Goal: Navigation & Orientation: Find specific page/section

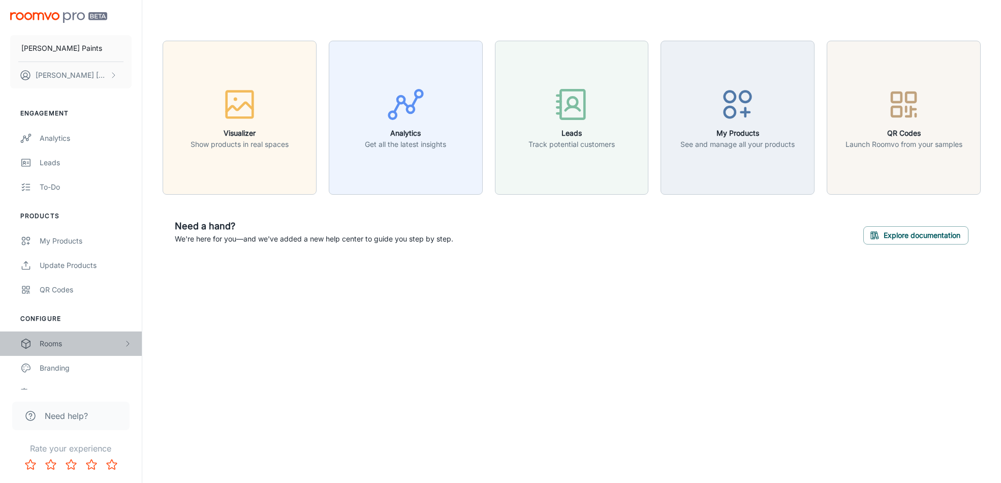
click at [66, 343] on div "Rooms" at bounding box center [82, 343] width 84 height 11
click at [64, 369] on div "My Rooms" at bounding box center [86, 367] width 92 height 11
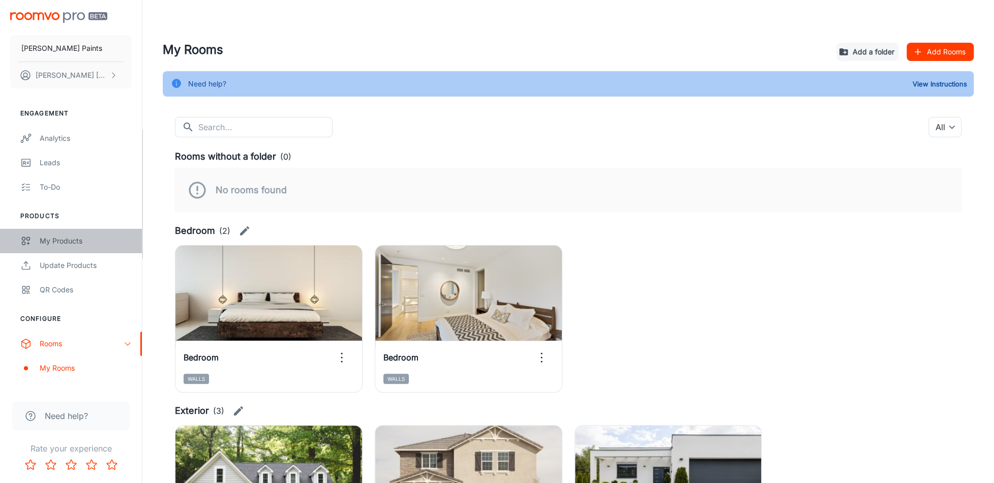
click at [40, 239] on div "My Products" at bounding box center [86, 240] width 92 height 11
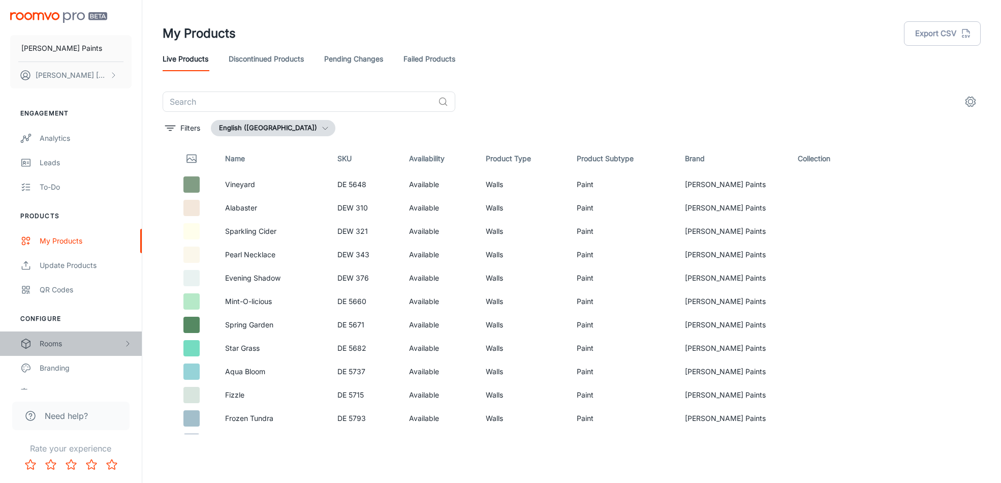
click at [69, 348] on div "Rooms" at bounding box center [71, 343] width 142 height 24
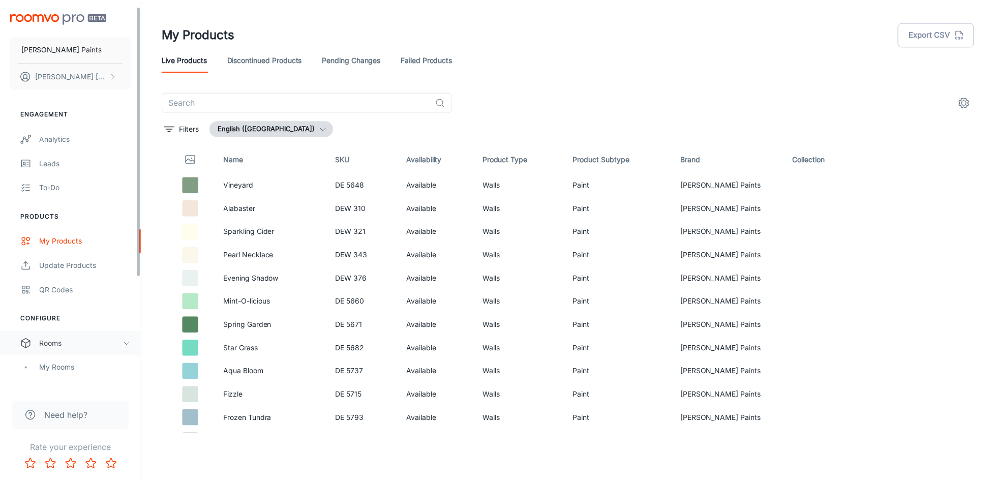
scroll to position [153, 0]
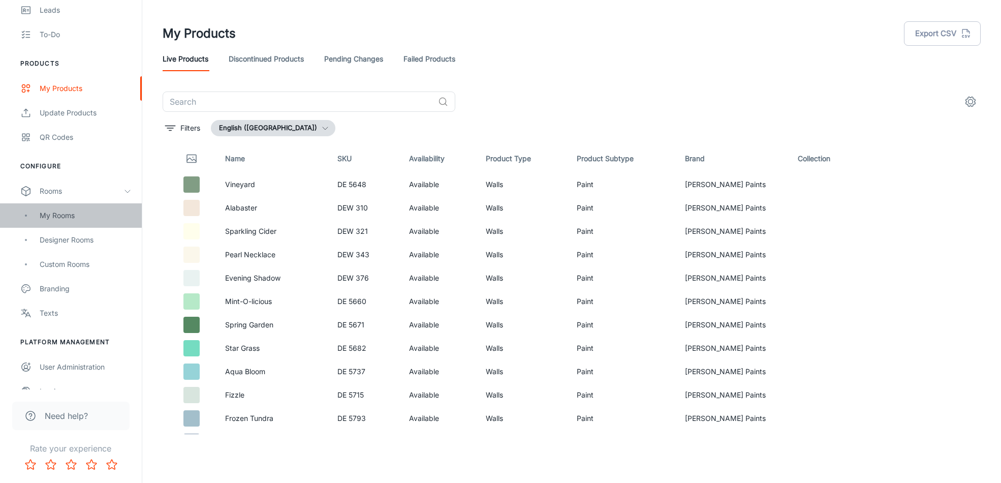
click at [60, 215] on div "My Rooms" at bounding box center [86, 215] width 92 height 11
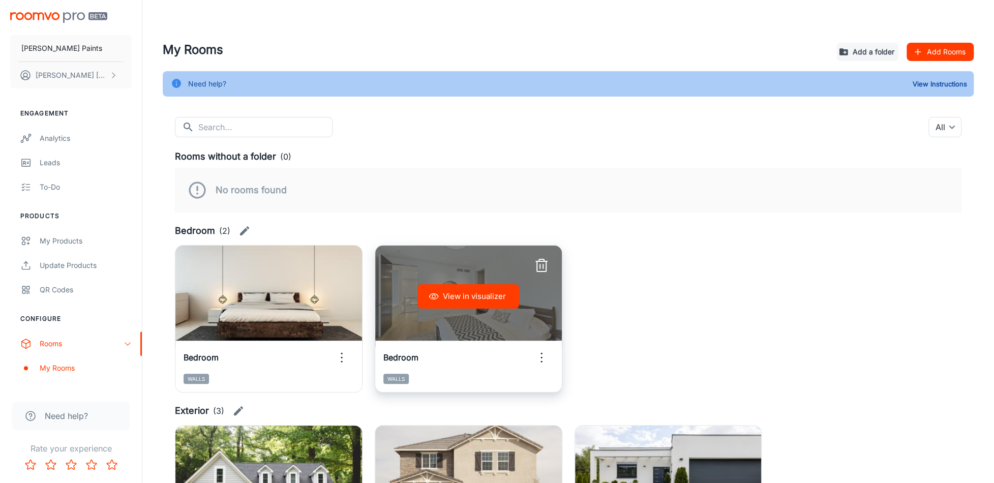
click at [498, 299] on button "View in visualizer" at bounding box center [468, 296] width 102 height 24
